Goal: Task Accomplishment & Management: Manage account settings

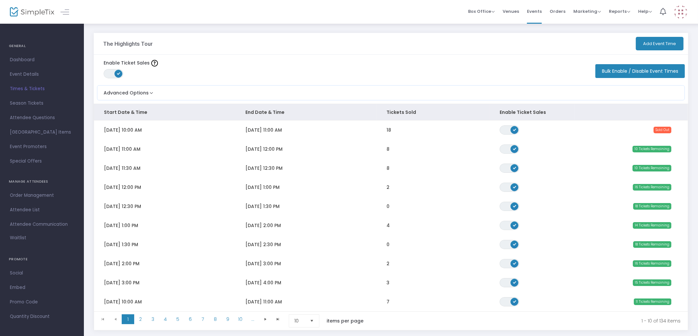
click at [195, 127] on td "[DATE] 10:00 AM" at bounding box center [164, 129] width 141 height 19
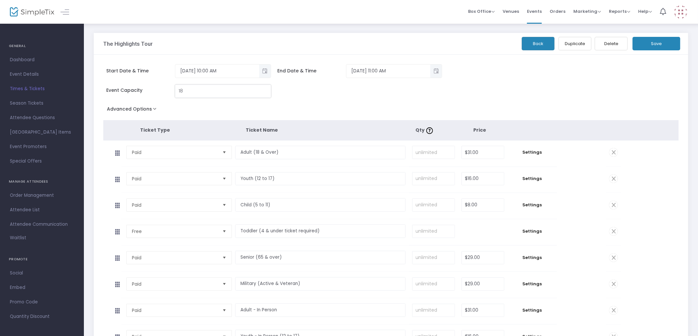
click at [199, 88] on input "18" at bounding box center [222, 91] width 95 height 12
type input "20"
click at [655, 39] on button "Save" at bounding box center [656, 43] width 48 height 13
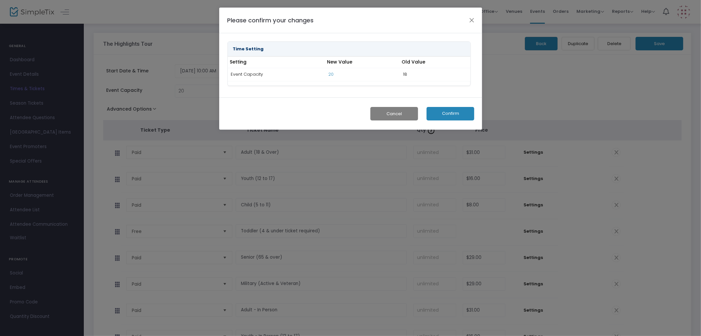
click at [454, 112] on button "Confirm" at bounding box center [451, 113] width 48 height 13
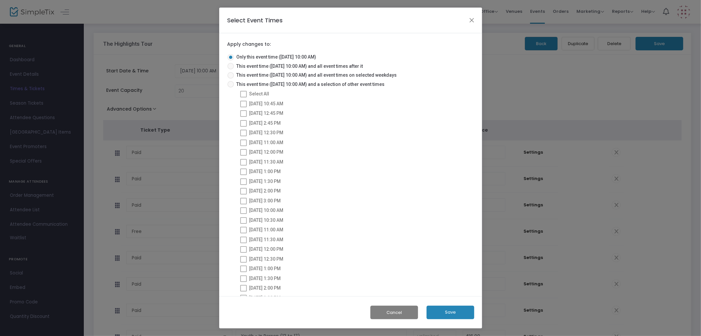
click at [448, 309] on button "Save" at bounding box center [451, 311] width 48 height 13
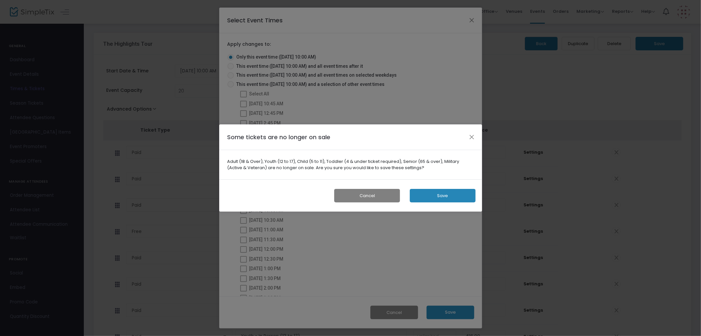
click at [443, 196] on button "Save" at bounding box center [443, 195] width 66 height 13
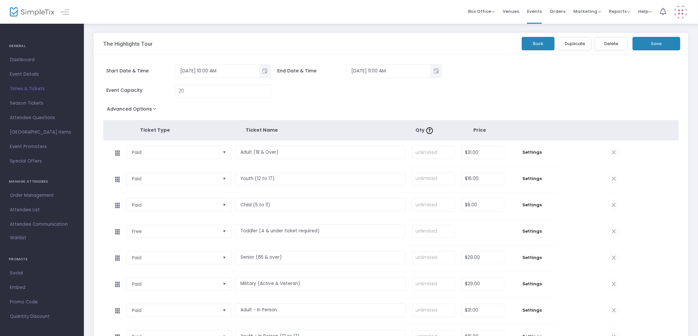
click at [28, 10] on img at bounding box center [32, 12] width 44 height 10
